Goal: Task Accomplishment & Management: Use online tool/utility

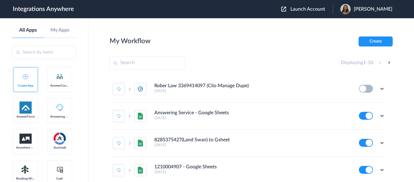
click at [325, 11] on span "Launch Account" at bounding box center [308, 9] width 35 height 5
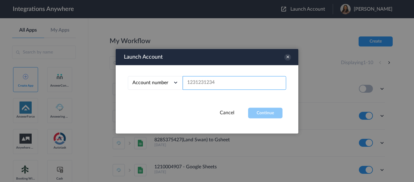
paste input "8669870652"
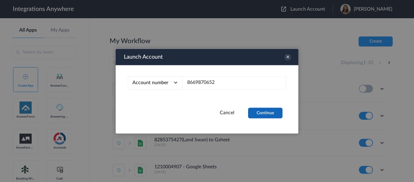
click at [259, 114] on button "Continue" at bounding box center [265, 113] width 34 height 11
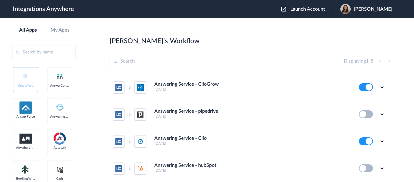
click at [309, 9] on span "Launch Account" at bounding box center [308, 9] width 35 height 5
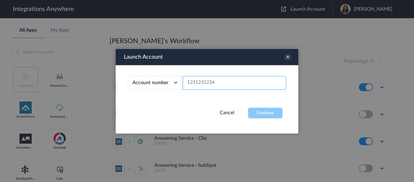
paste input "8669870652"
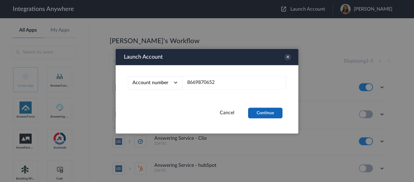
click at [269, 111] on button "Continue" at bounding box center [265, 113] width 34 height 11
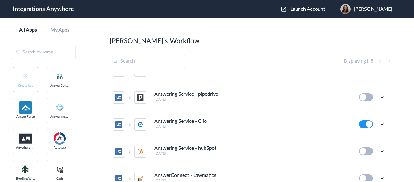
scroll to position [52, 0]
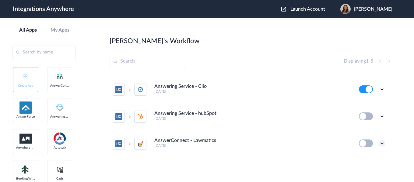
click at [379, 142] on icon at bounding box center [382, 144] width 6 height 6
click at [361, 107] on li "Edit" at bounding box center [366, 106] width 40 height 11
click at [325, 7] on span "Launch Account" at bounding box center [308, 9] width 35 height 5
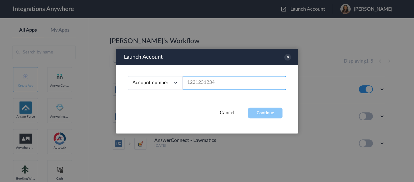
paste input "9193410805"
type input "9193410805"
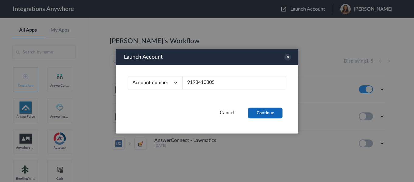
click at [256, 114] on button "Continue" at bounding box center [265, 113] width 34 height 11
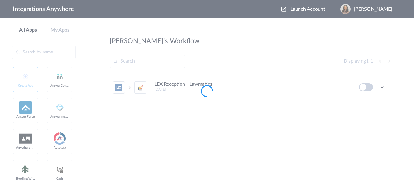
scroll to position [0, 0]
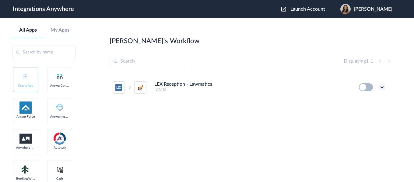
click at [382, 88] on icon at bounding box center [382, 87] width 6 height 6
click at [367, 101] on li "Edit" at bounding box center [366, 101] width 40 height 11
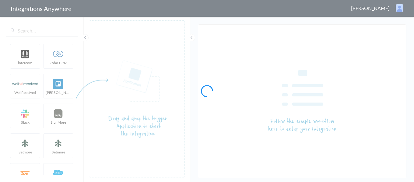
type input "AnswerConnect - Lawmatics"
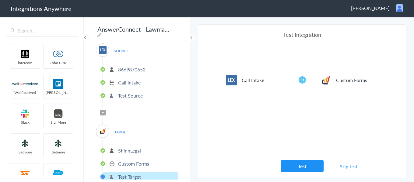
click at [141, 162] on p "Custom Forms" at bounding box center [133, 164] width 31 height 7
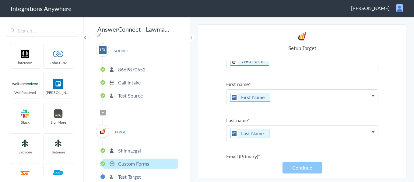
scroll to position [30, 0]
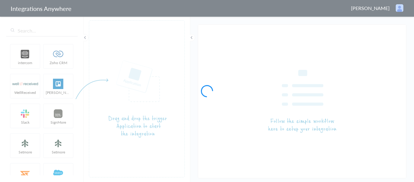
type input "LEX Reception - Lawmatics"
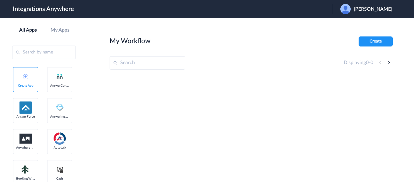
click at [369, 10] on span "Julie Hamblen" at bounding box center [373, 9] width 39 height 6
click at [356, 28] on li "Logout" at bounding box center [366, 24] width 66 height 11
